Goal: Information Seeking & Learning: Learn about a topic

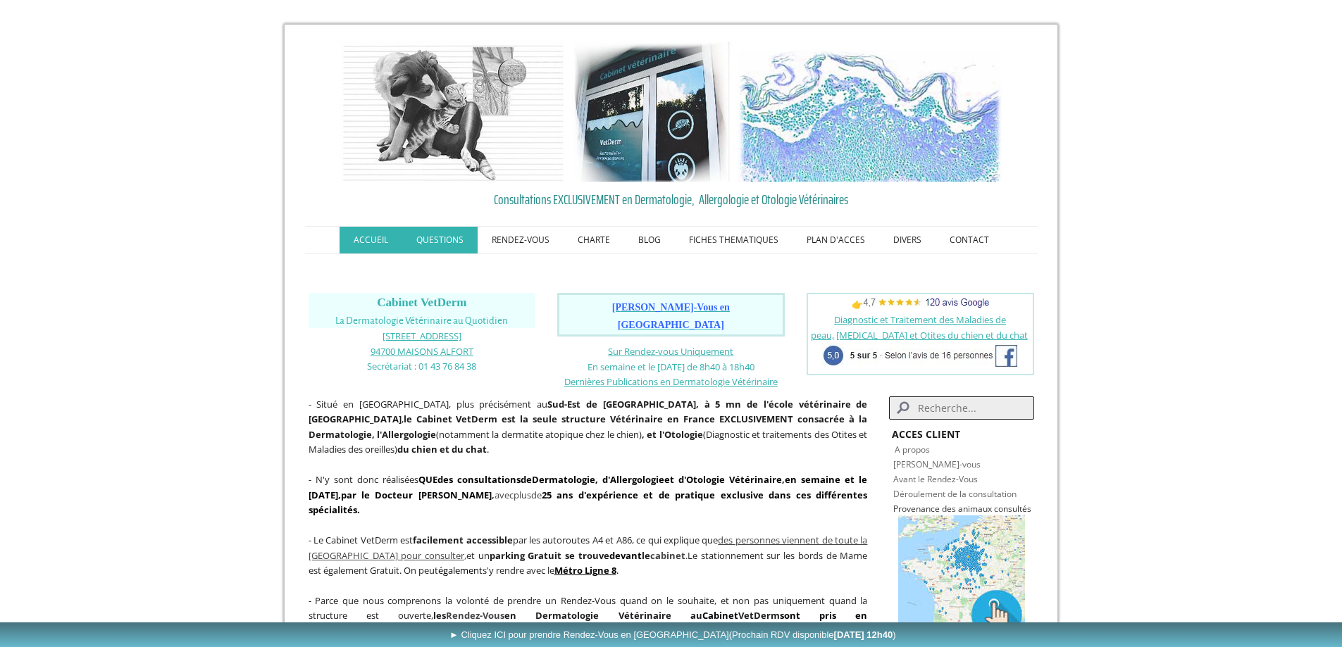
click at [449, 241] on link "QUESTIONS" at bounding box center [439, 240] width 75 height 27
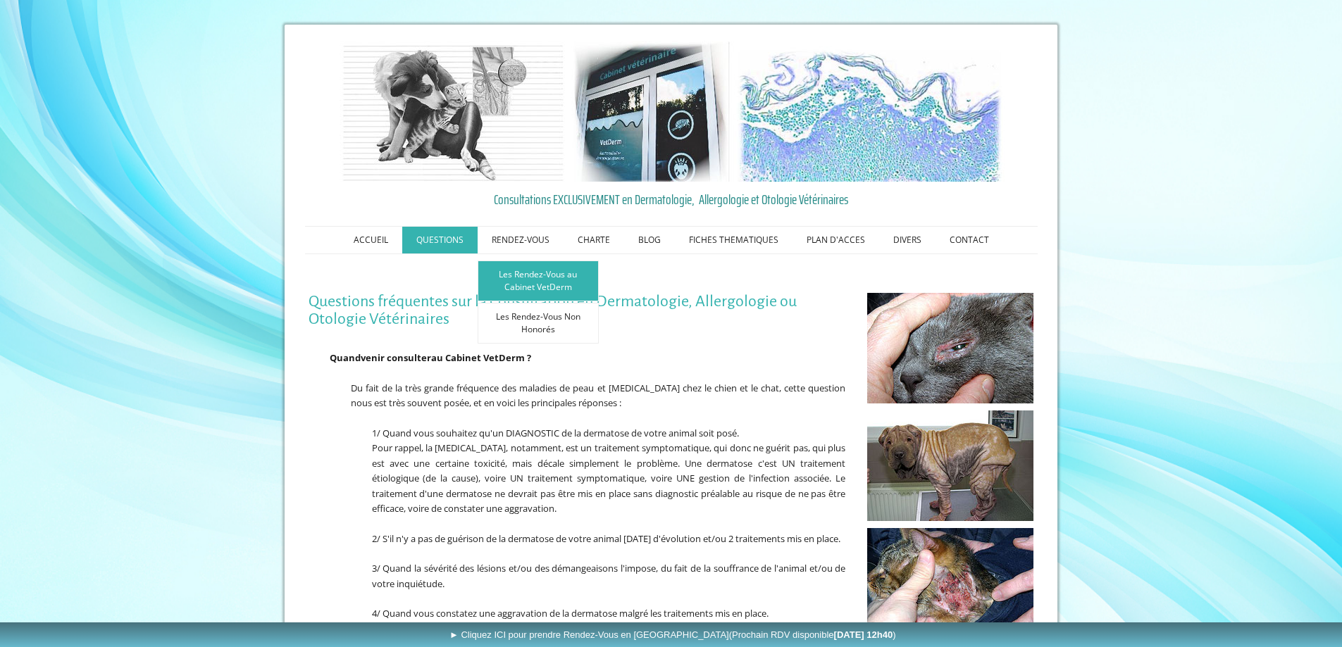
click at [523, 276] on link "Les Rendez-Vous au Cabinet VetDerm" at bounding box center [538, 281] width 121 height 41
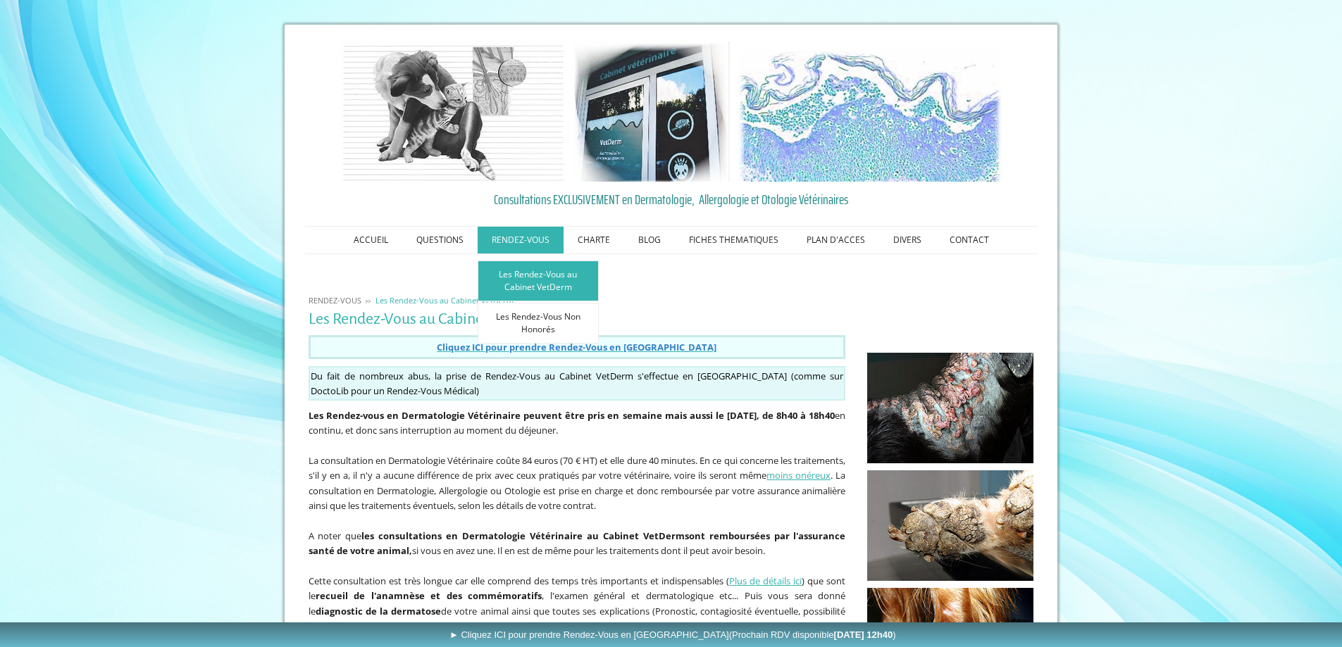
click at [539, 272] on link "Les Rendez-Vous au Cabinet VetDerm" at bounding box center [538, 281] width 121 height 41
click at [633, 350] on span "Cliquez ICI pour prendre Rendez-Vous en Ligne" at bounding box center [577, 347] width 280 height 13
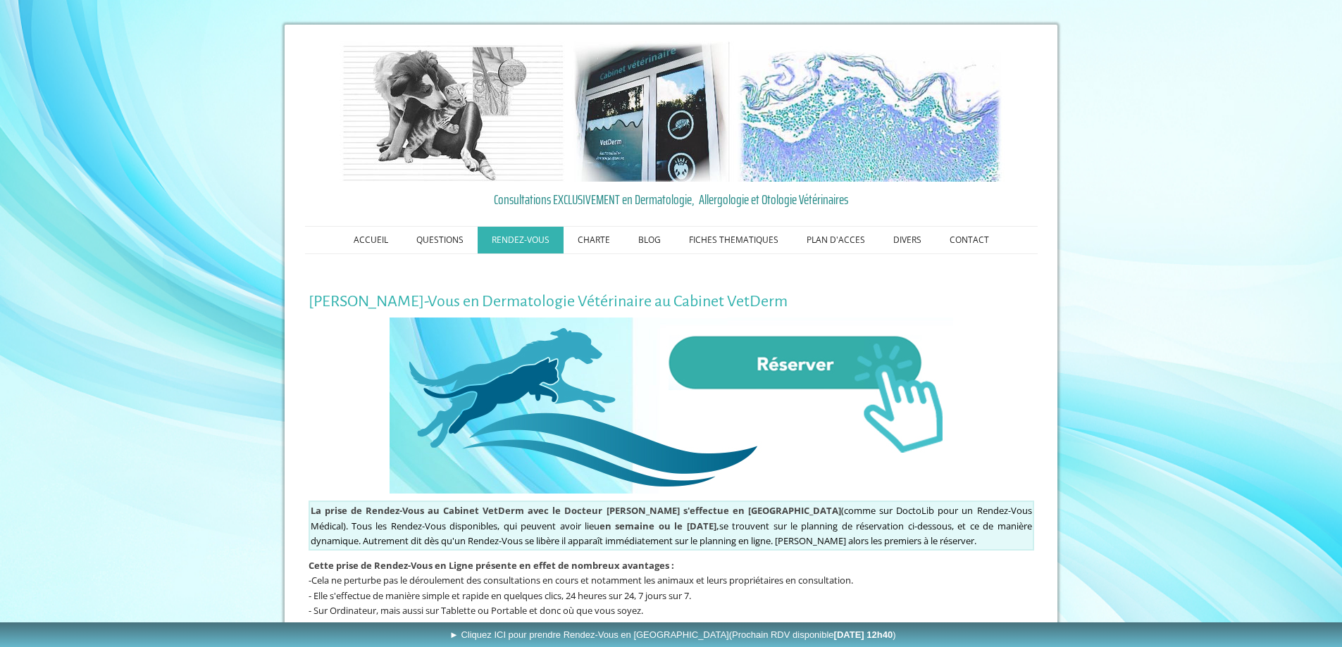
click at [782, 358] on img at bounding box center [670, 406] width 563 height 176
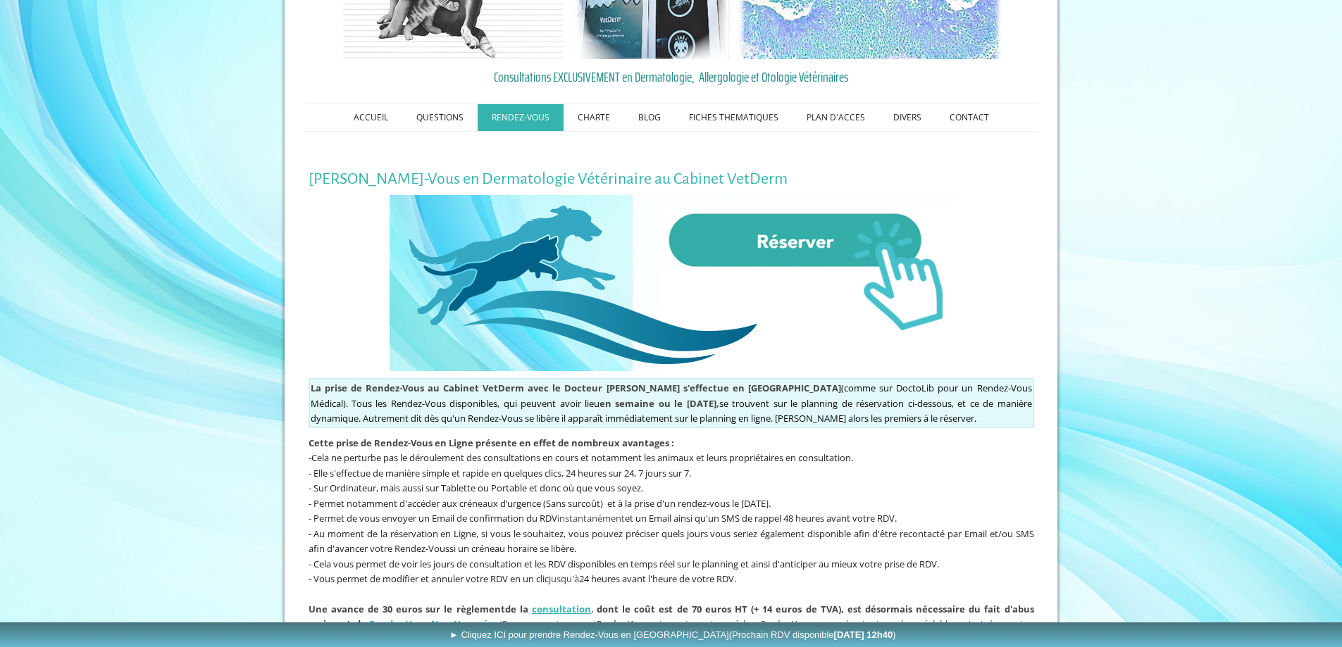
scroll to position [141, 0]
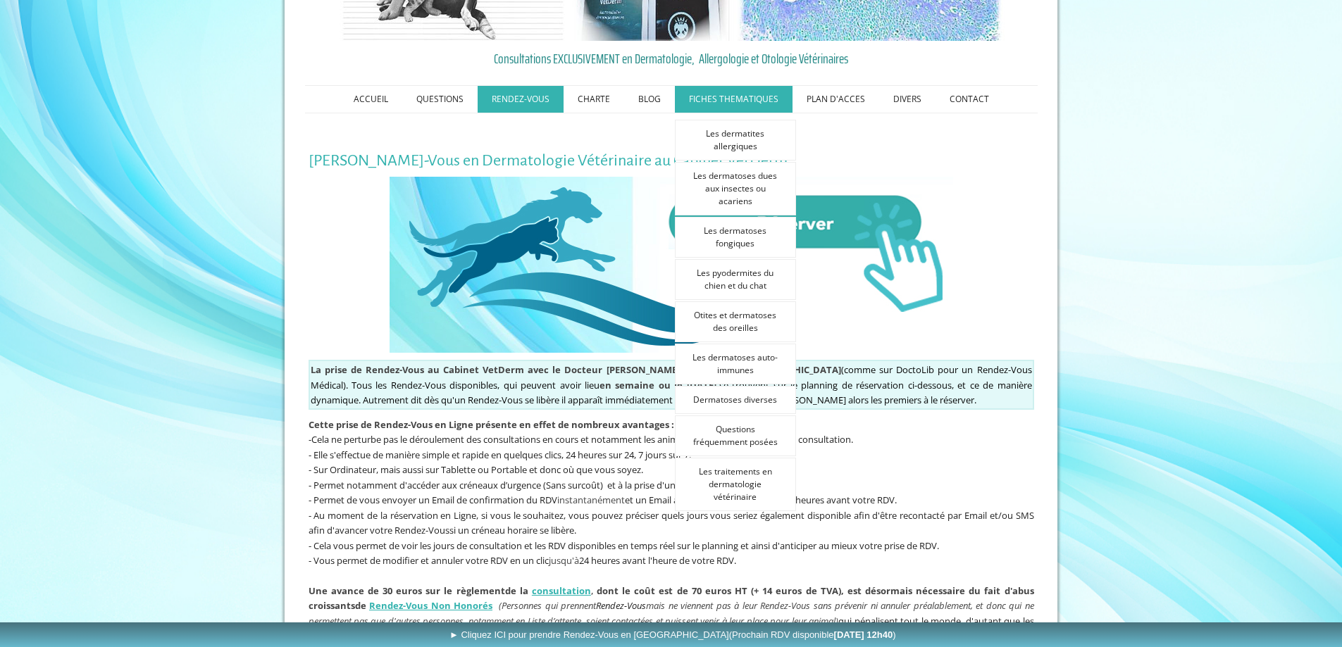
click at [723, 96] on link "FICHES THEMATIQUES" at bounding box center [734, 99] width 118 height 27
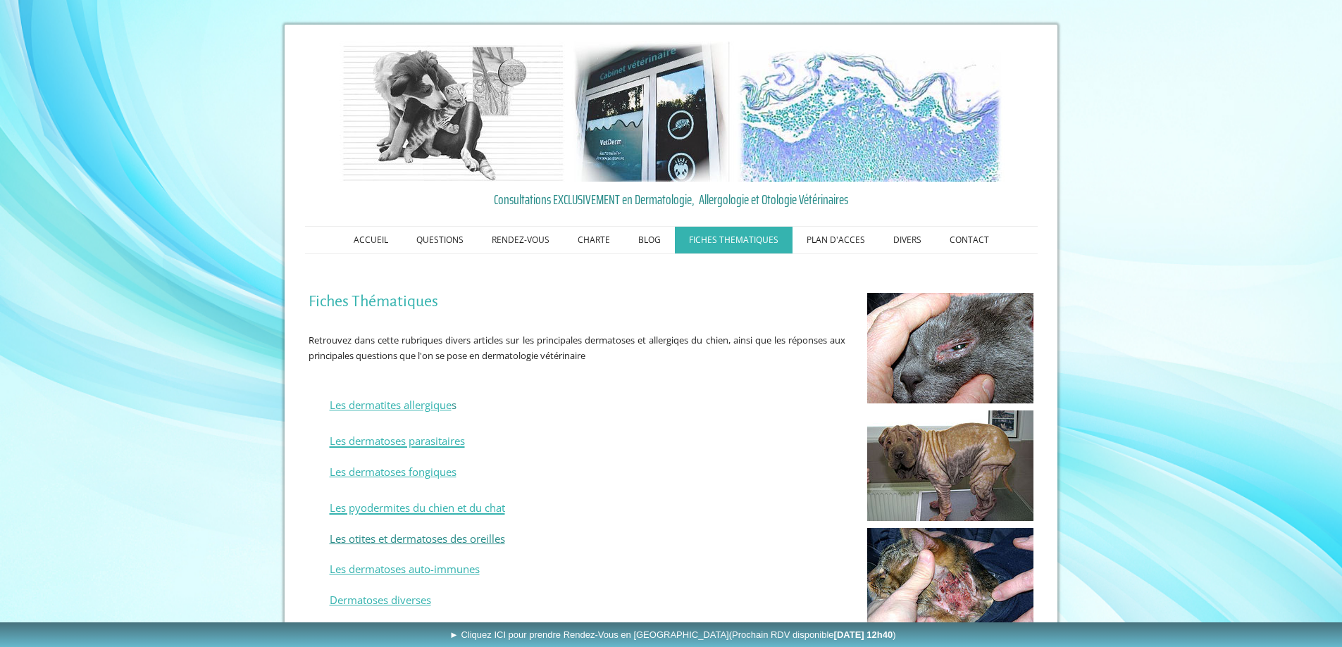
click at [454, 543] on span "Les otites et dermatoses des oreilles" at bounding box center [417, 539] width 175 height 14
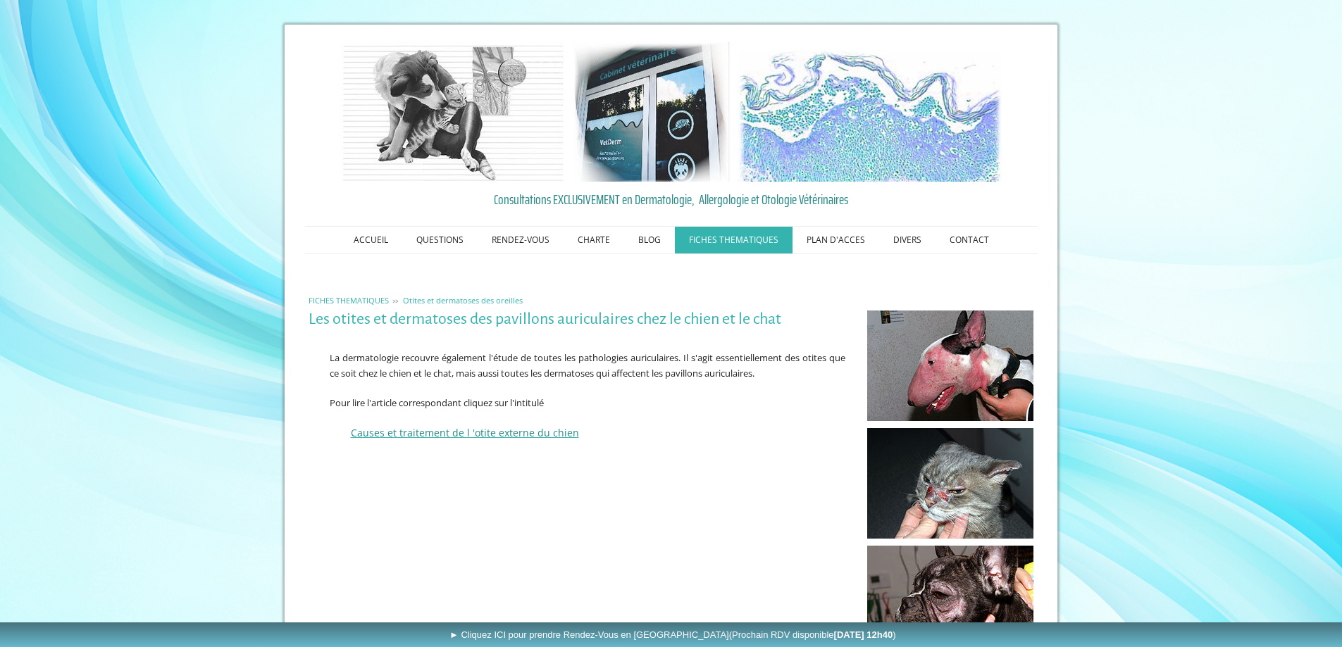
click at [369, 298] on span "FICHES THEMATIQUES" at bounding box center [348, 300] width 80 height 11
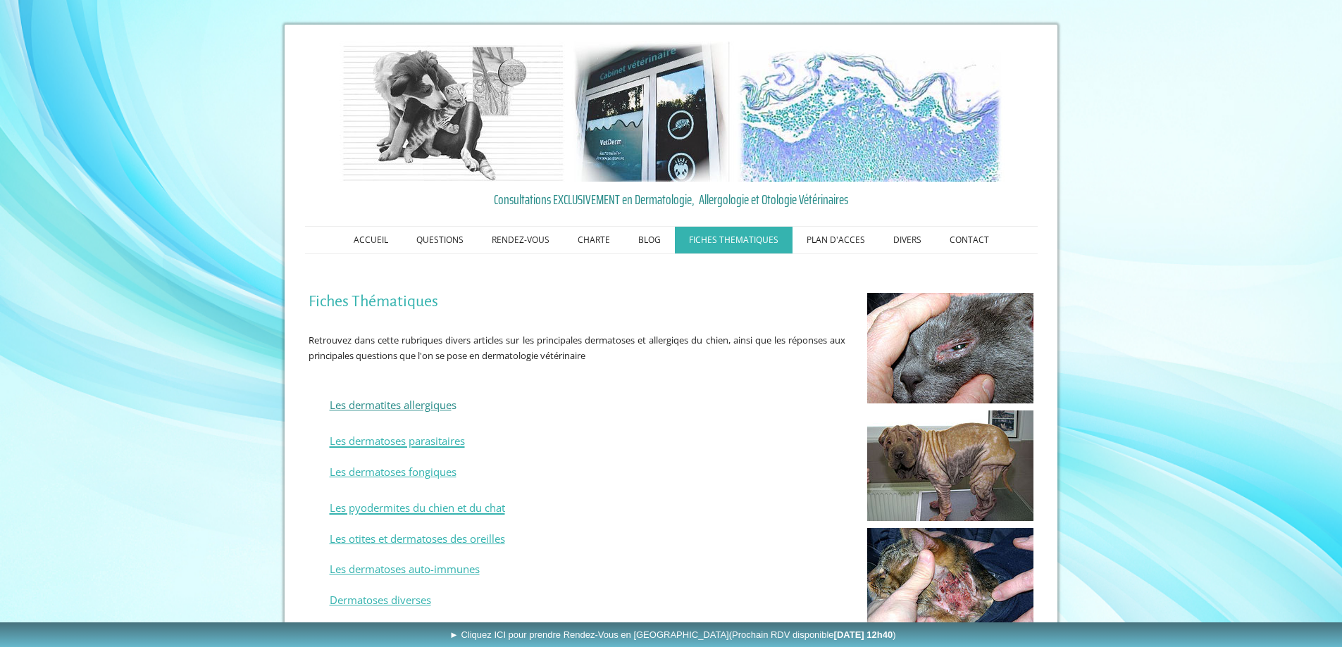
click at [432, 402] on link "Les dermatites allergique" at bounding box center [391, 405] width 122 height 14
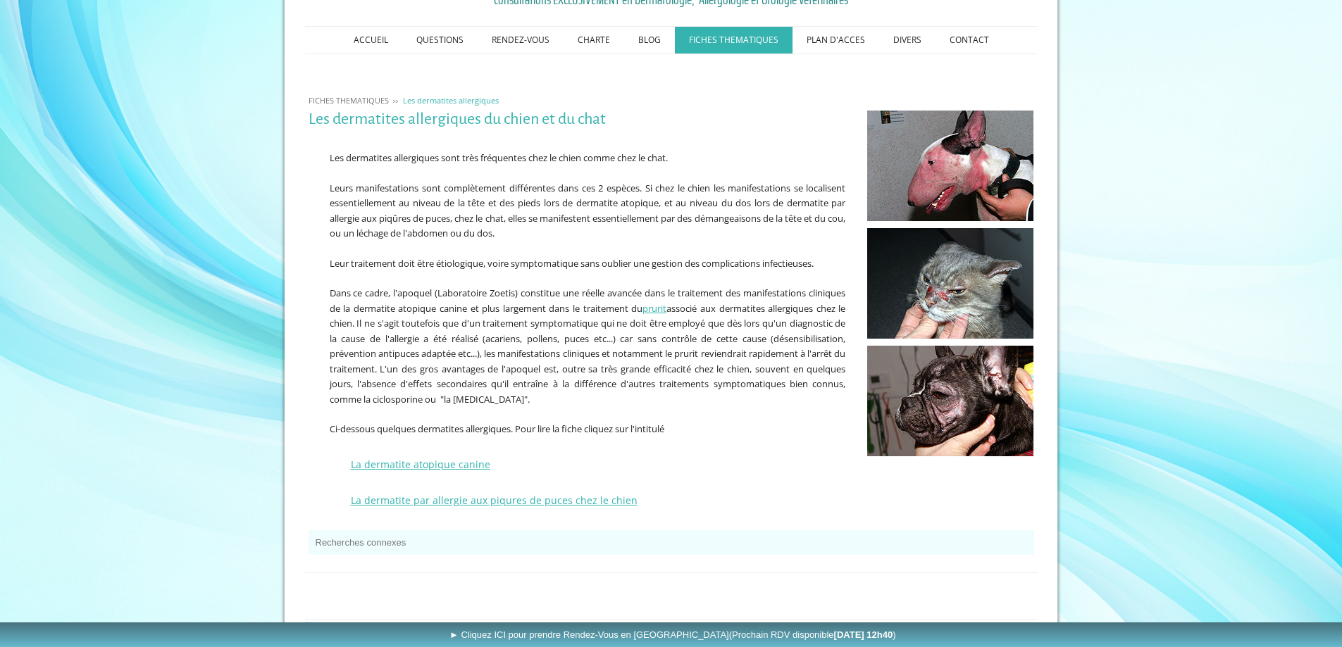
scroll to position [211, 0]
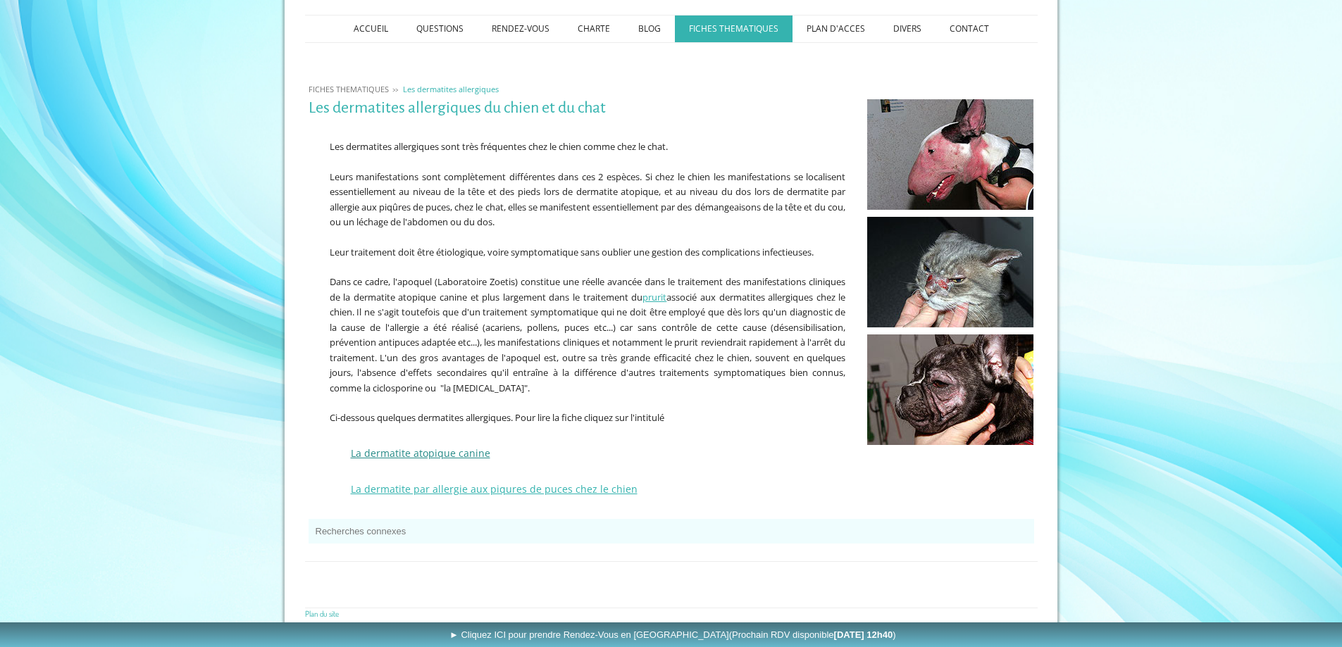
click at [461, 452] on link "La dermatite atopique canine" at bounding box center [420, 453] width 139 height 13
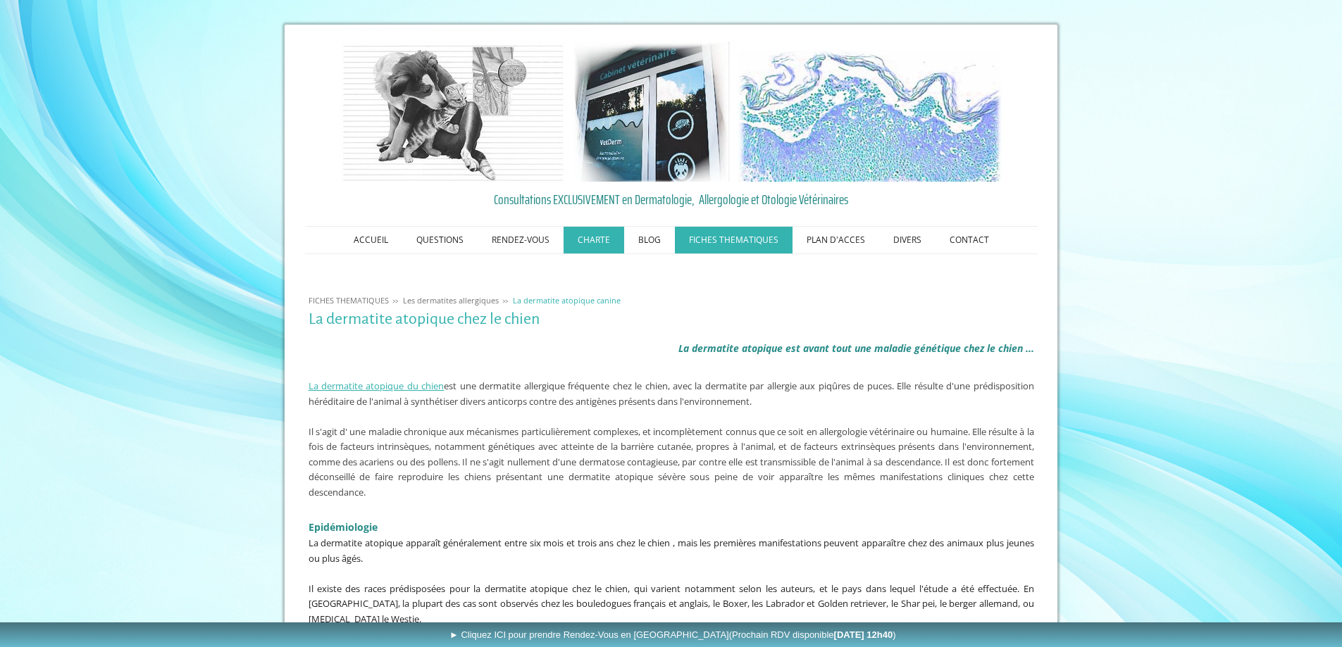
click at [597, 239] on link "CHARTE" at bounding box center [593, 240] width 61 height 27
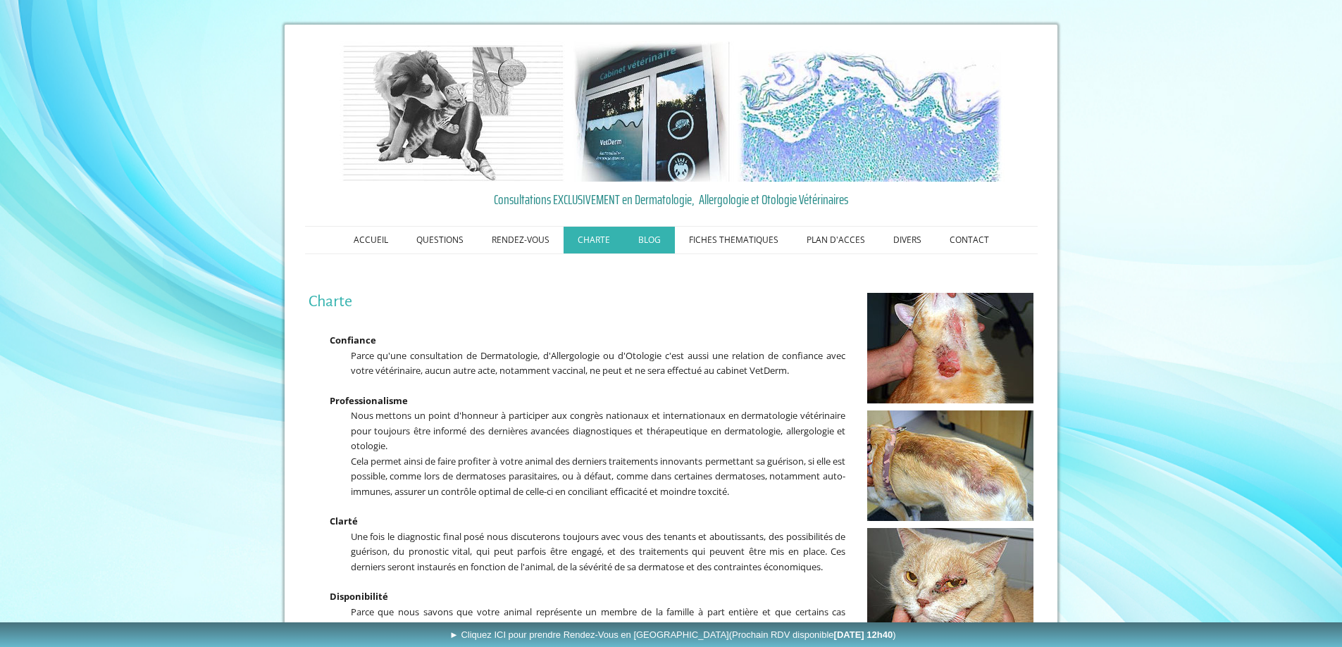
click at [640, 239] on link "BLOG" at bounding box center [649, 240] width 51 height 27
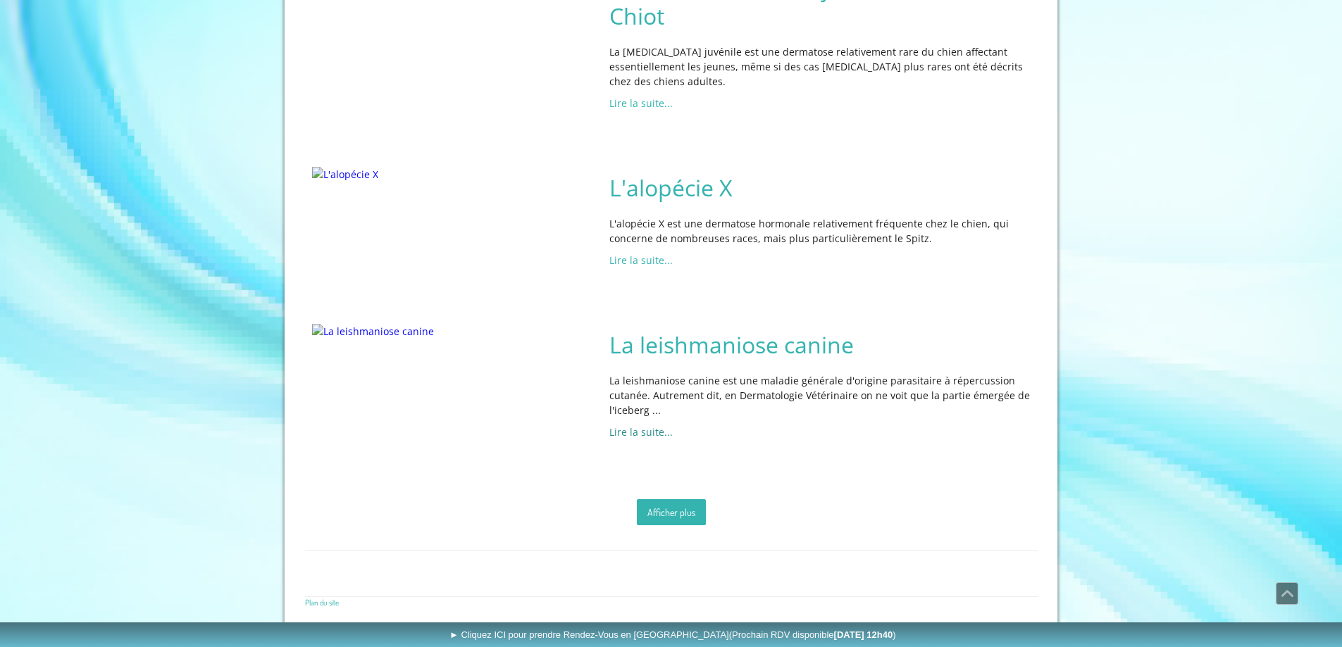
scroll to position [2364, 0]
click at [675, 517] on link "Afficher plus" at bounding box center [671, 512] width 69 height 26
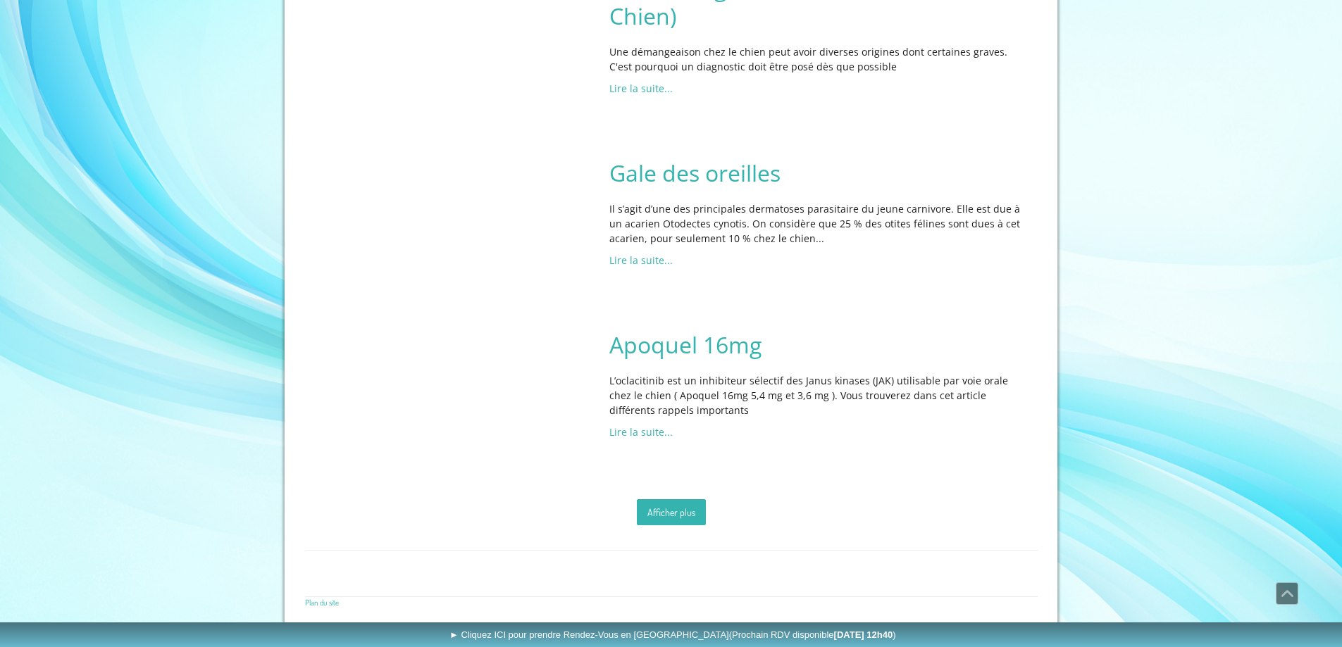
scroll to position [5005, 0]
click at [682, 518] on link "Afficher plus" at bounding box center [671, 512] width 69 height 26
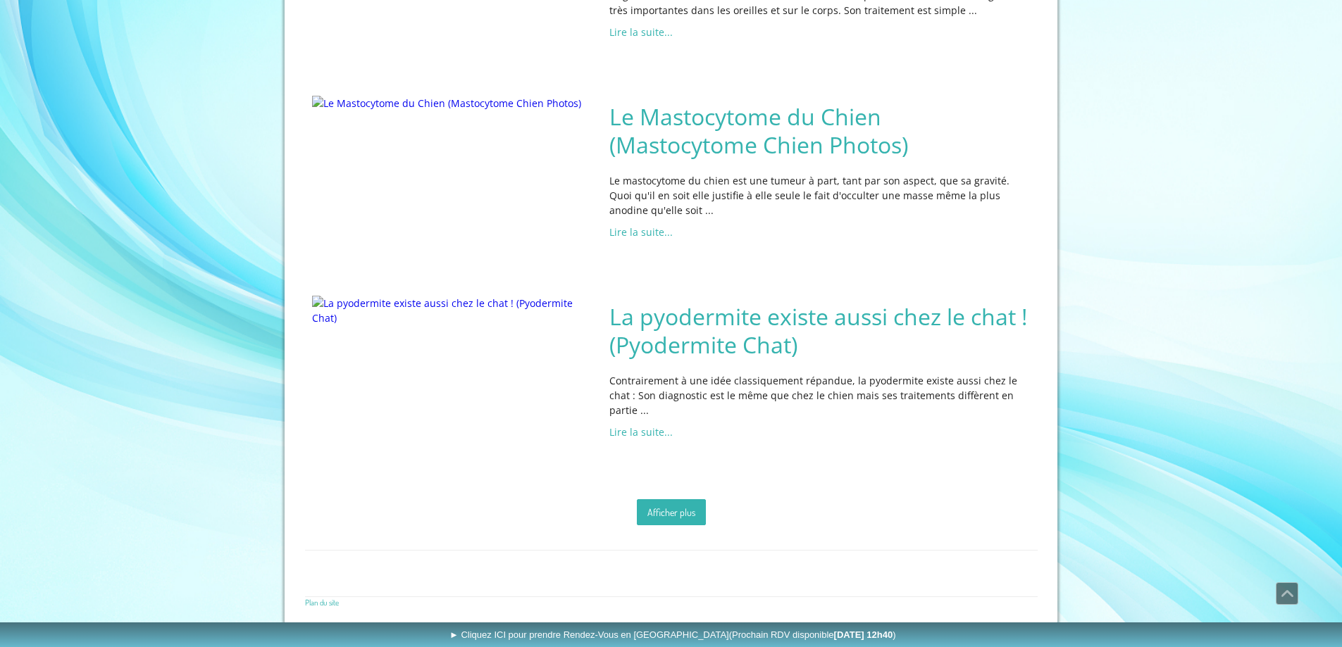
scroll to position [7674, 0]
click at [675, 516] on link "Afficher plus" at bounding box center [671, 512] width 69 height 26
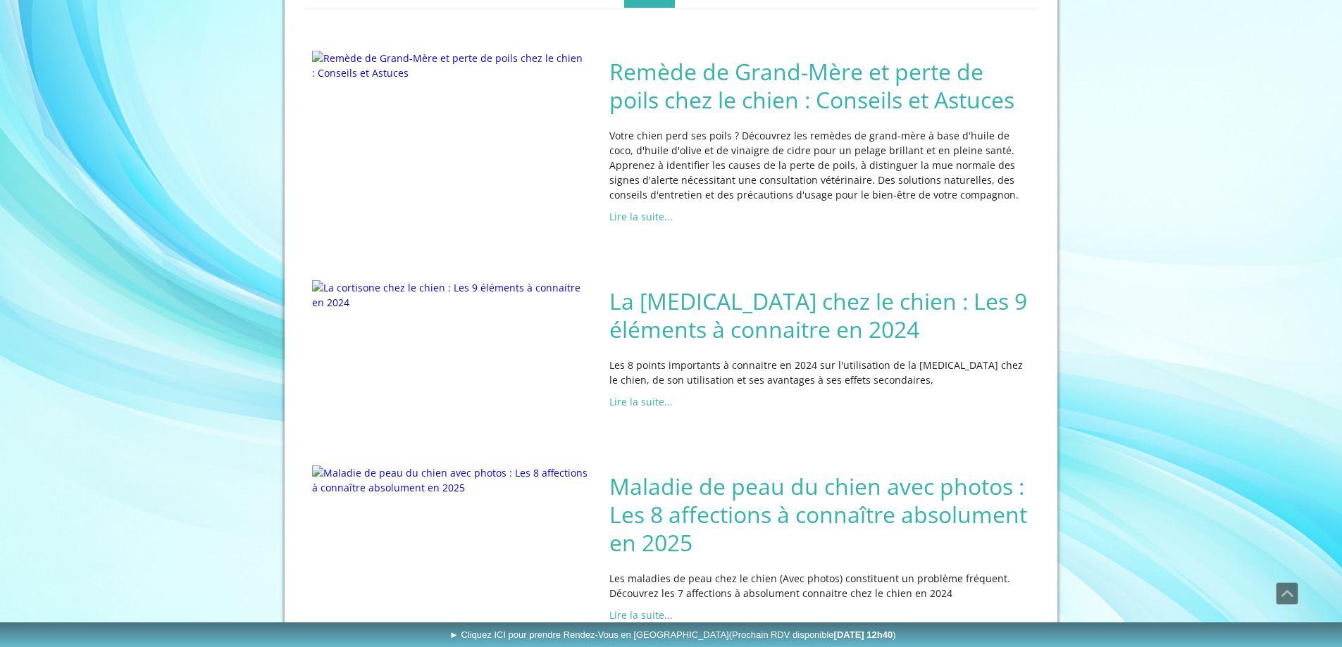
scroll to position [0, 0]
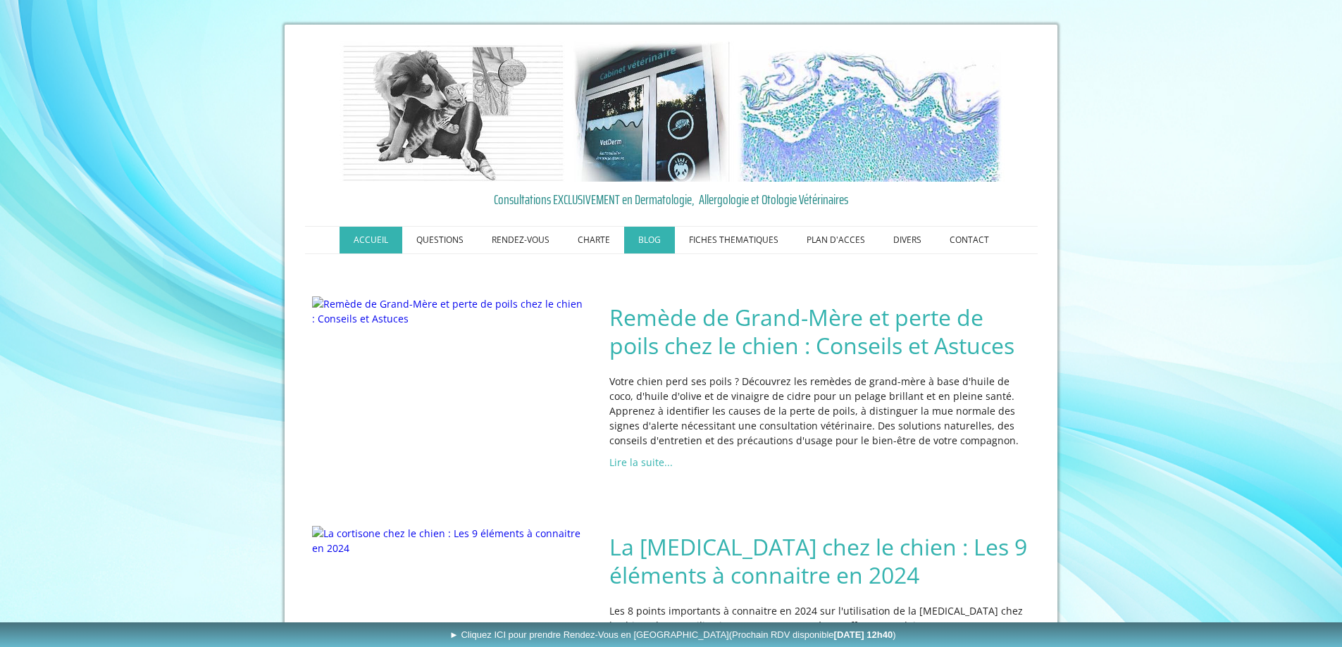
click at [373, 239] on link "ACCUEIL" at bounding box center [370, 240] width 63 height 27
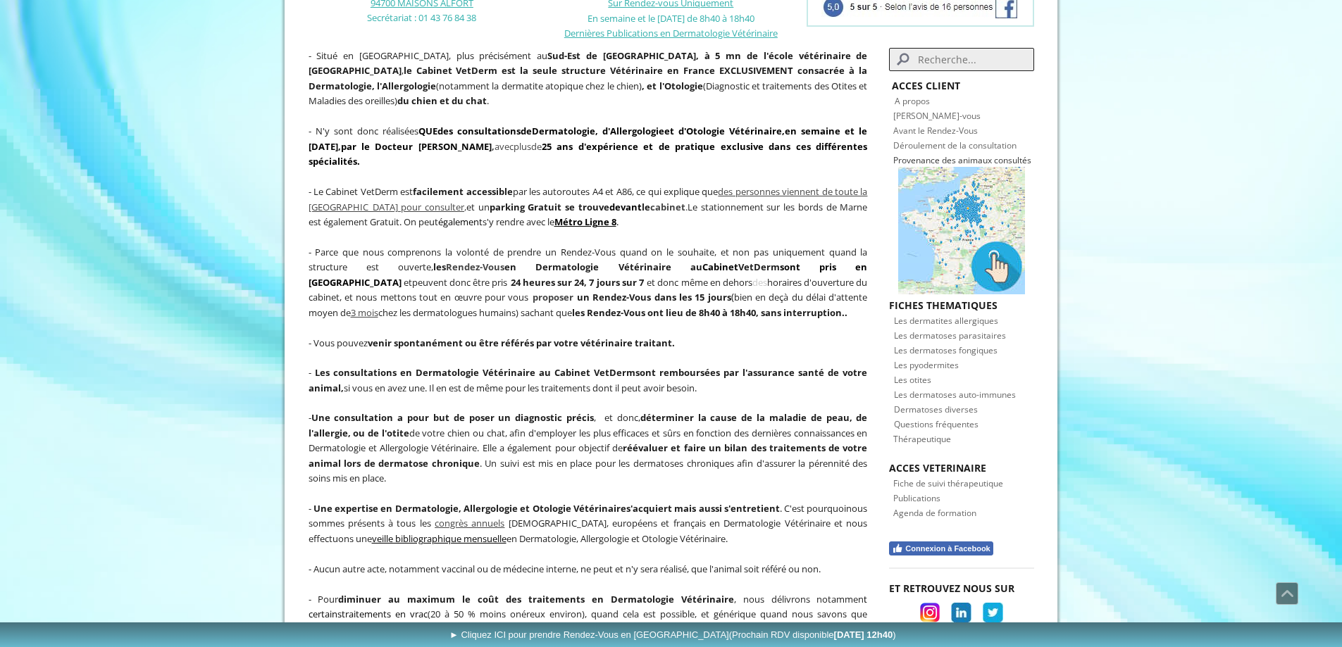
scroll to position [352, 0]
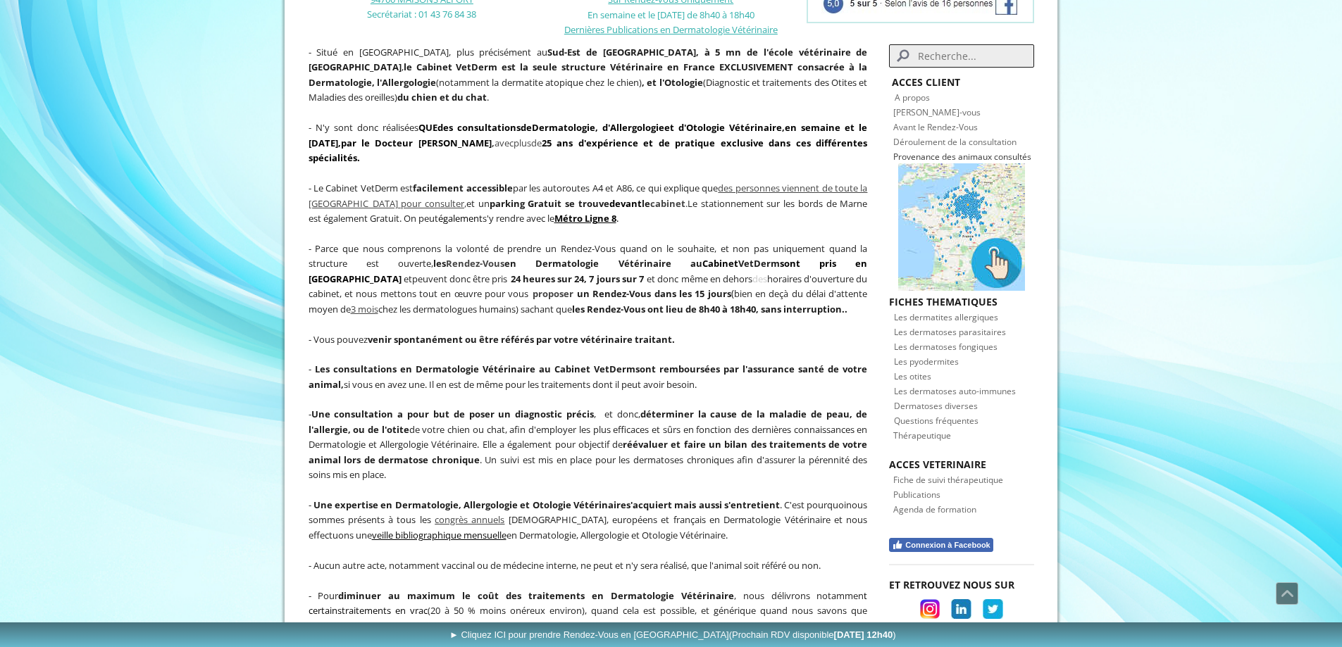
click at [940, 474] on span "Fiche de suivi thérapeutique" at bounding box center [948, 480] width 110 height 12
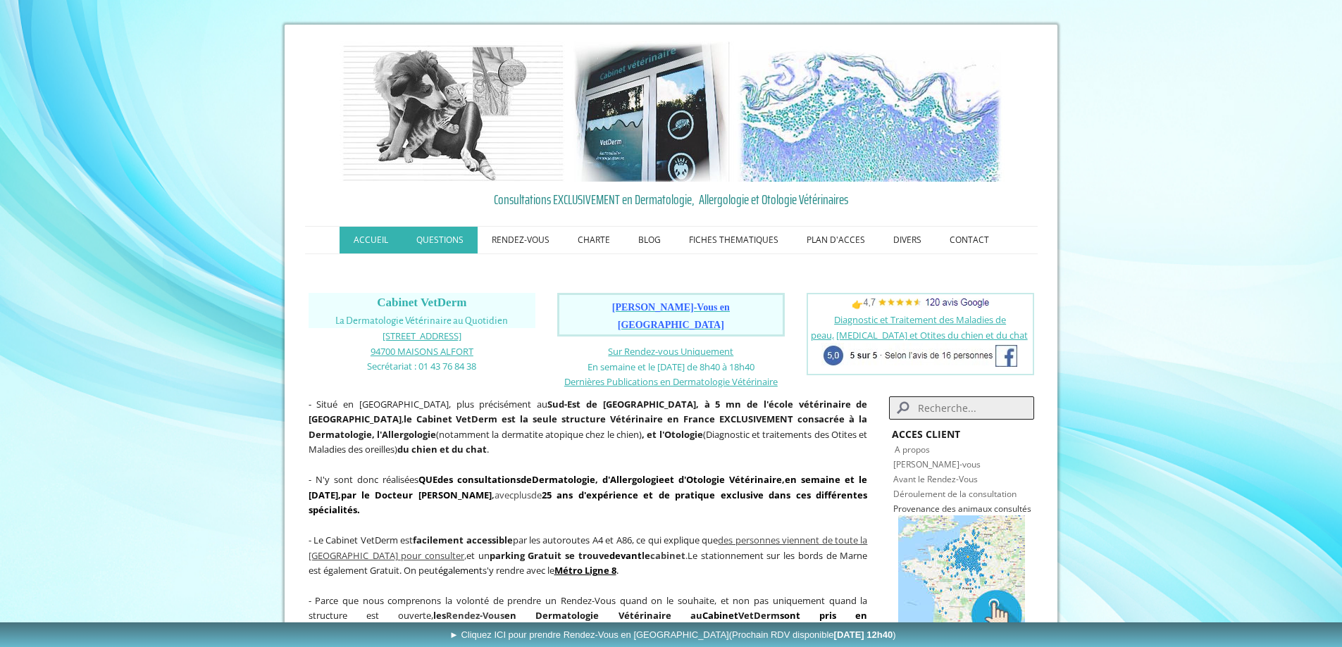
click at [458, 239] on link "QUESTIONS" at bounding box center [439, 240] width 75 height 27
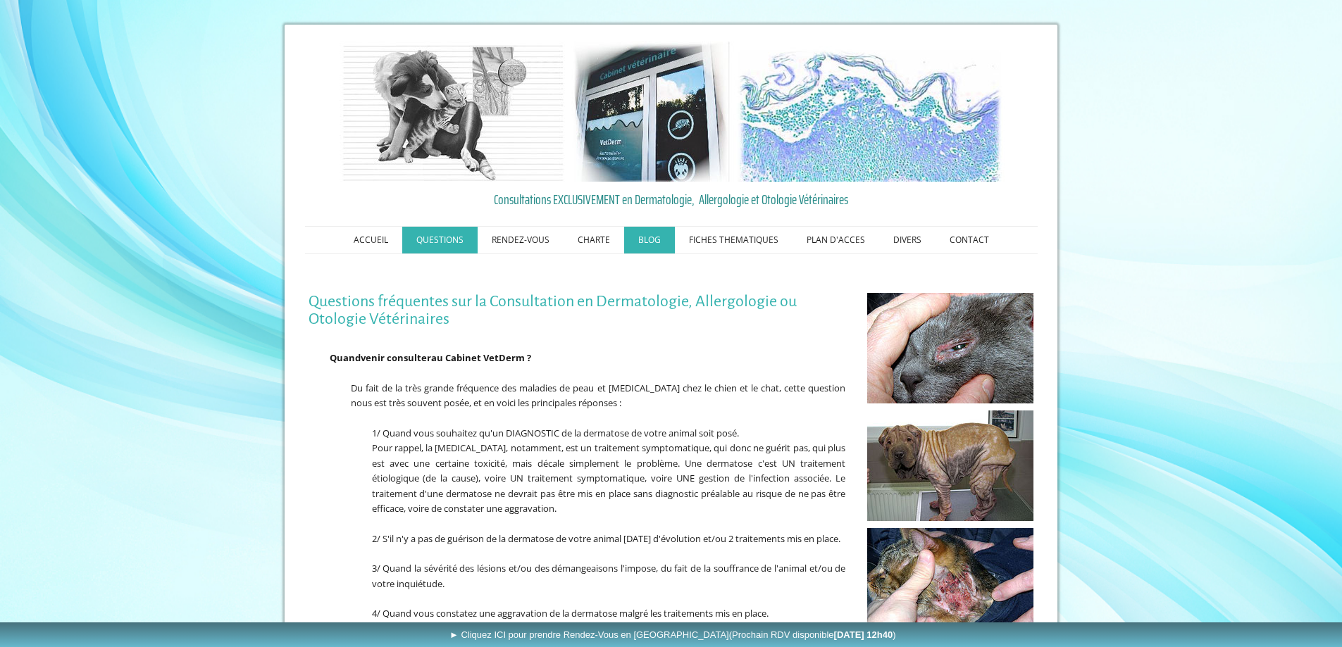
click at [654, 239] on link "BLOG" at bounding box center [649, 240] width 51 height 27
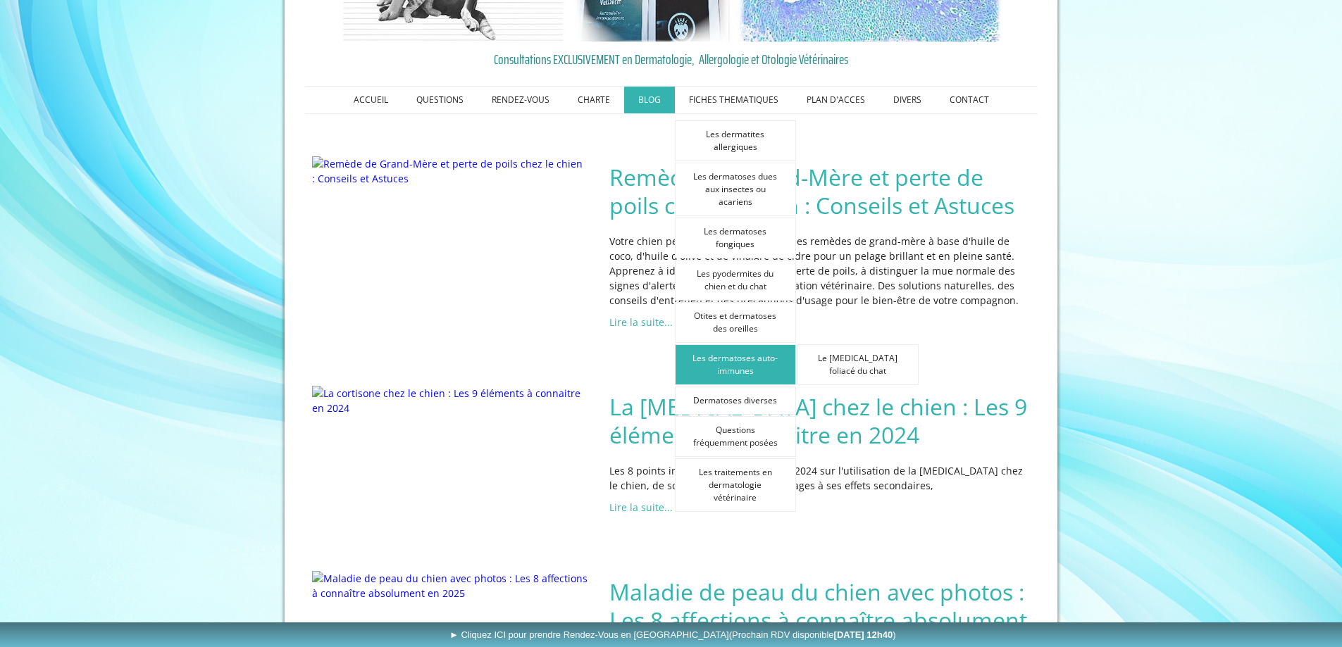
scroll to position [141, 0]
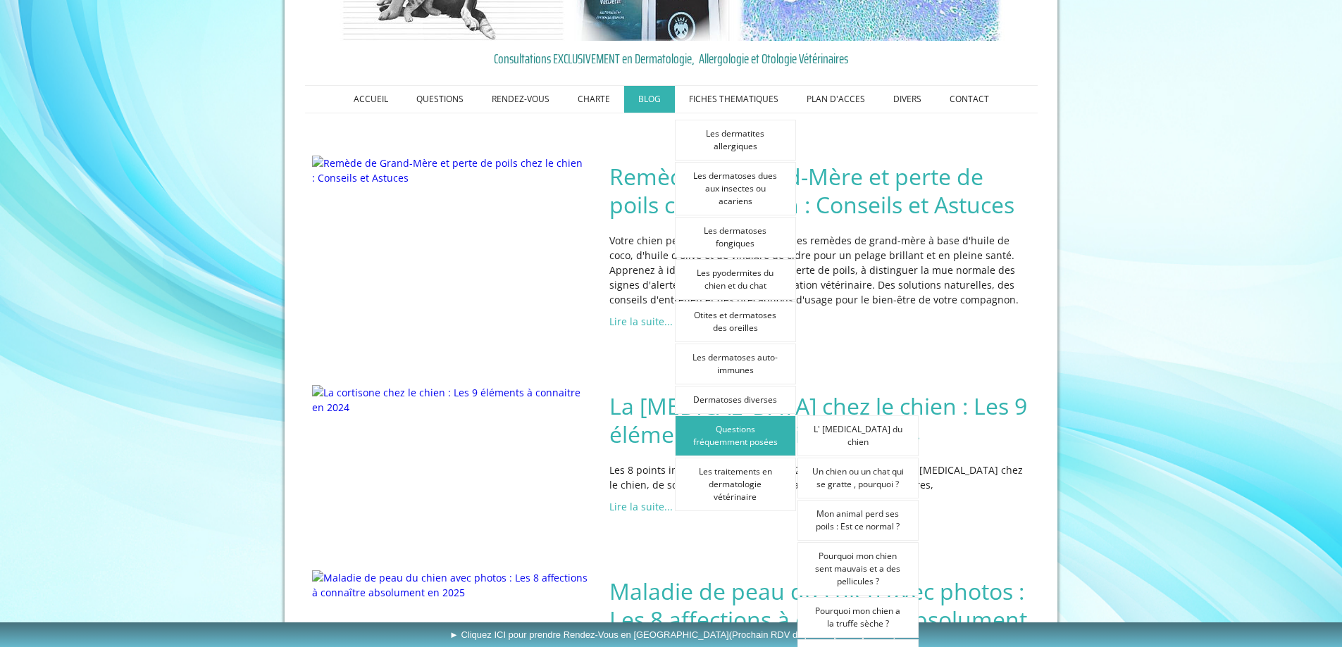
click at [737, 435] on link "Questions fréquemment posées" at bounding box center [735, 436] width 121 height 41
